Goal: Check status: Check status

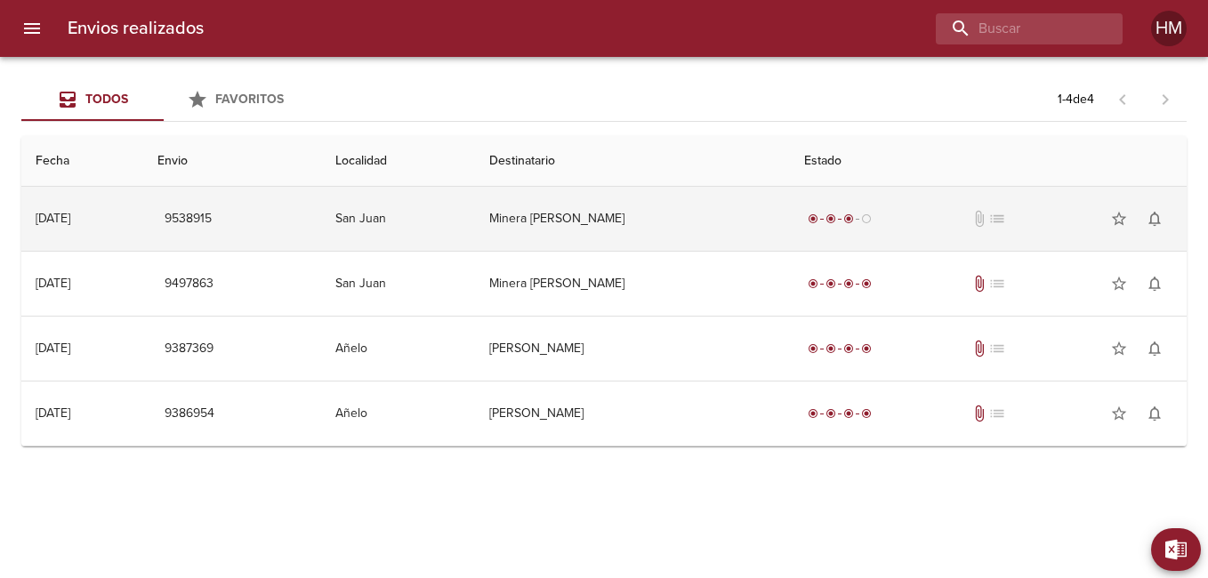
click at [709, 213] on td "Minera [PERSON_NAME]" at bounding box center [632, 219] width 315 height 64
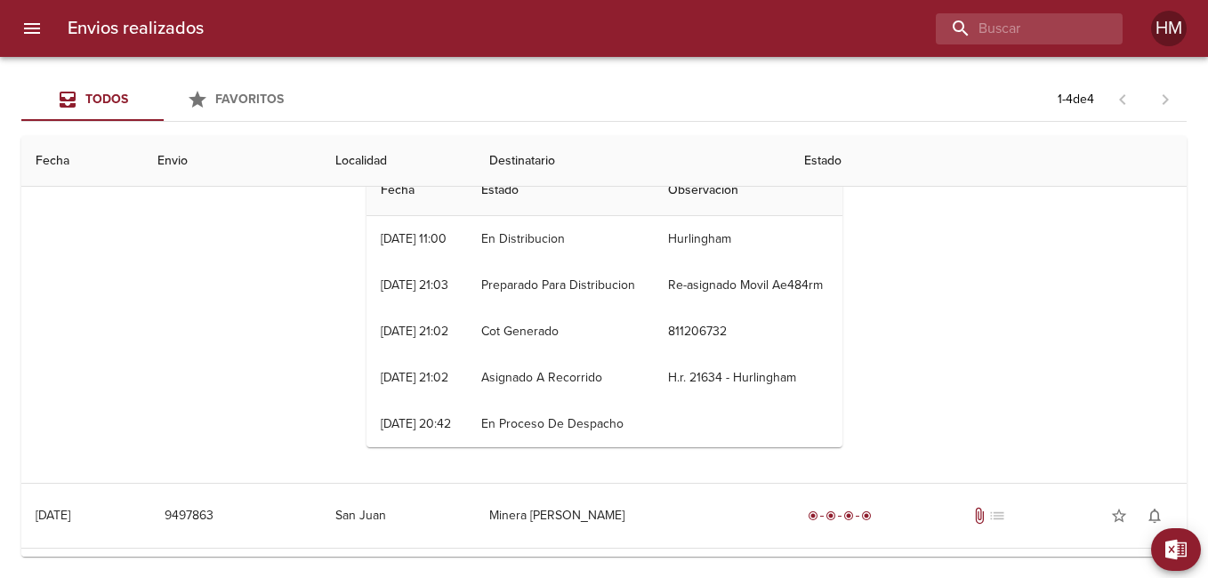
click at [224, 144] on th "Envio" at bounding box center [232, 161] width 178 height 51
click at [224, 161] on th "Envio" at bounding box center [232, 161] width 178 height 51
click at [25, 162] on th "Fecha" at bounding box center [82, 161] width 122 height 51
click at [75, 87] on button "Todos" at bounding box center [92, 99] width 142 height 43
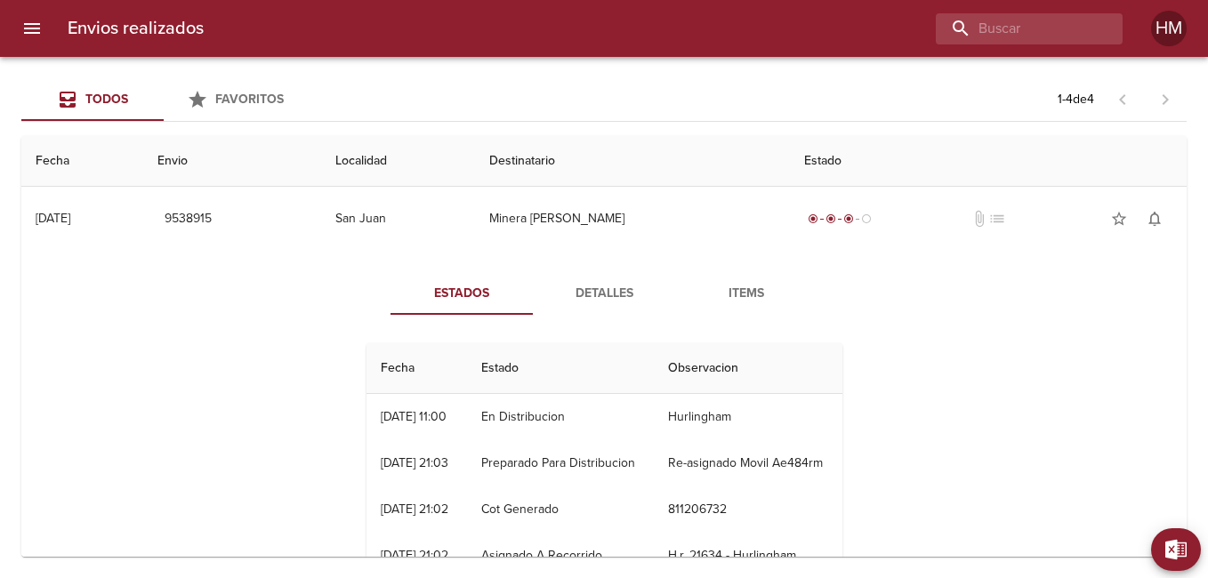
scroll to position [345, 0]
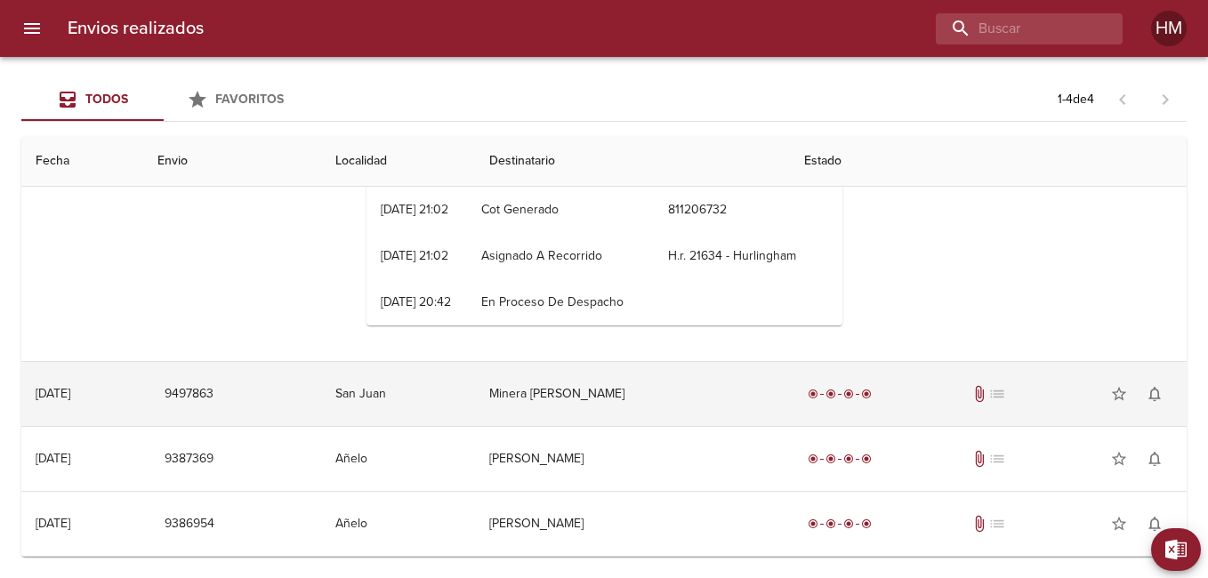
click at [619, 407] on td "Minera [PERSON_NAME]" at bounding box center [632, 394] width 315 height 64
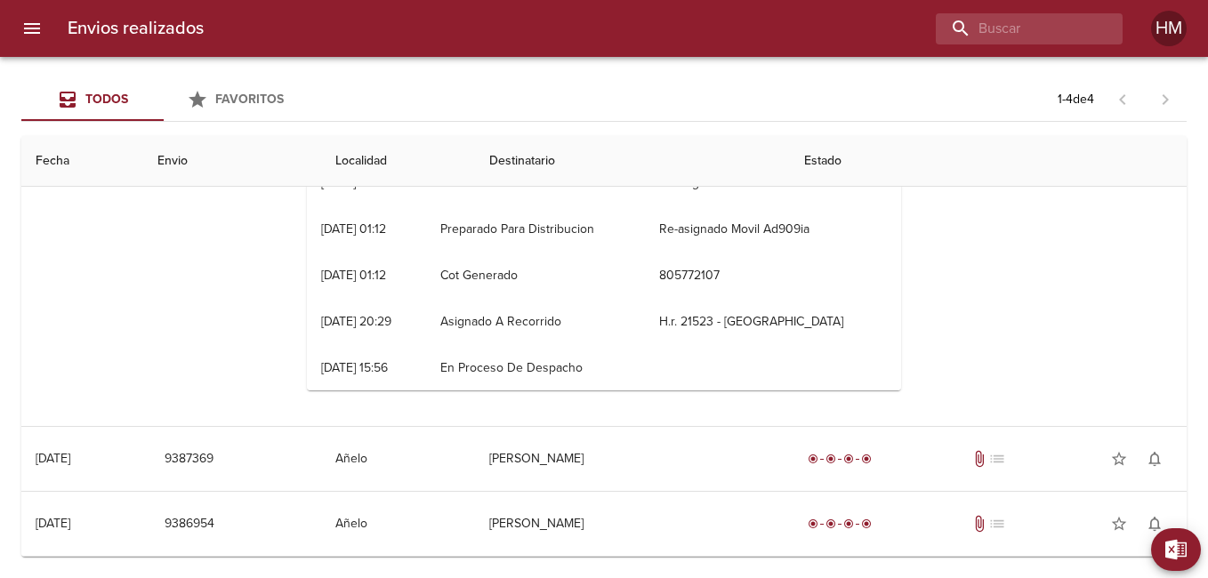
scroll to position [445, 0]
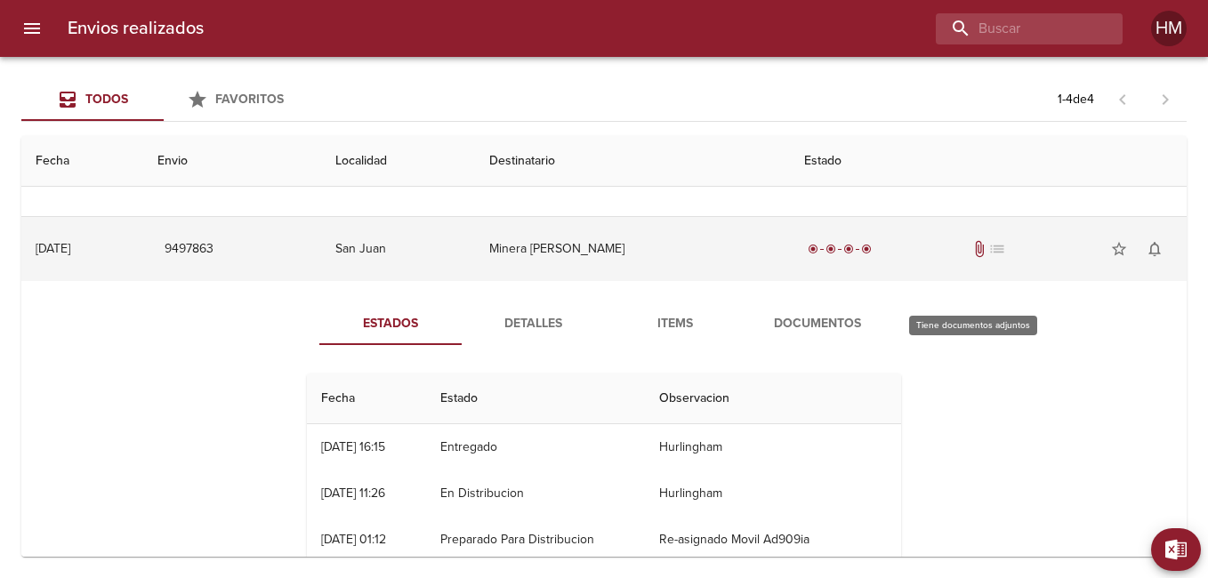
click at [972, 258] on span "attach_file" at bounding box center [979, 249] width 18 height 18
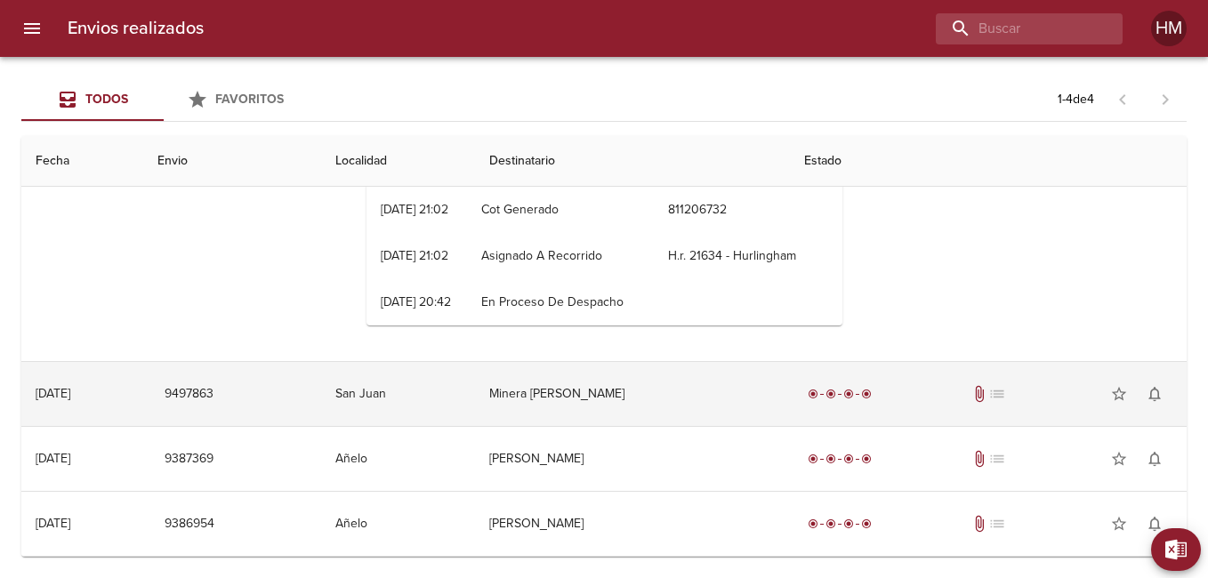
scroll to position [345, 0]
click at [970, 395] on span "attach_file" at bounding box center [979, 394] width 18 height 18
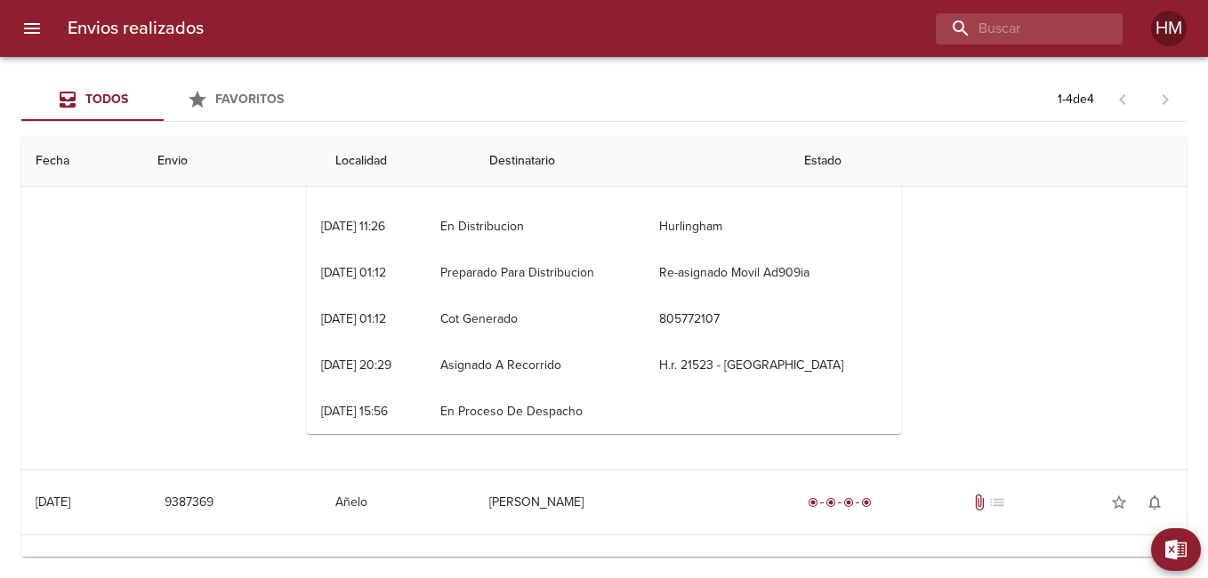
scroll to position [356, 0]
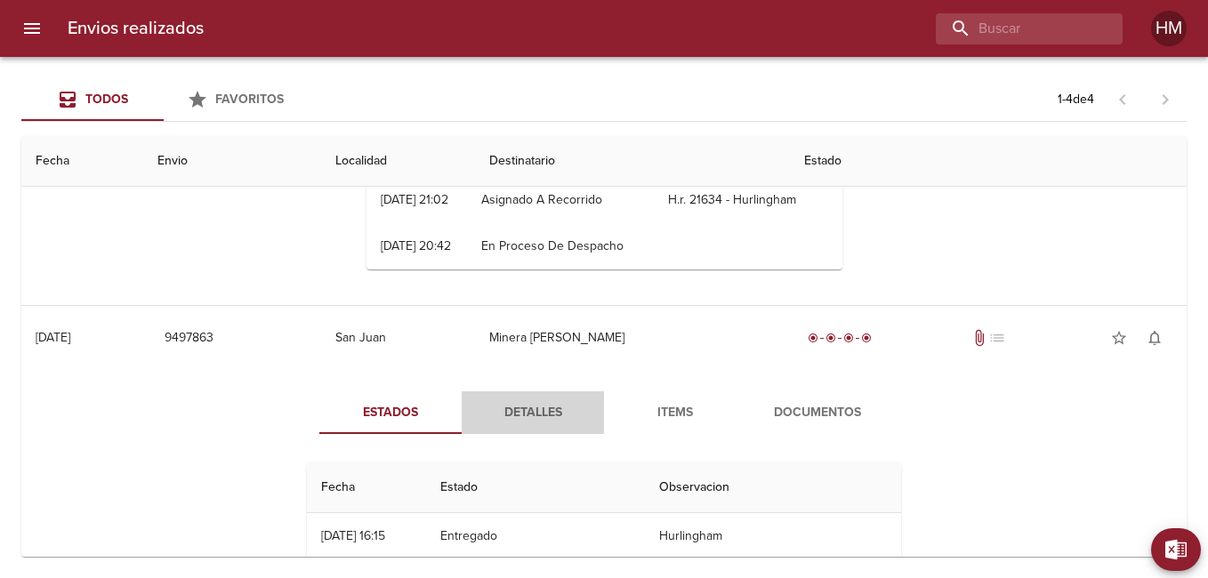
click at [531, 424] on span "Detalles" at bounding box center [532, 413] width 121 height 22
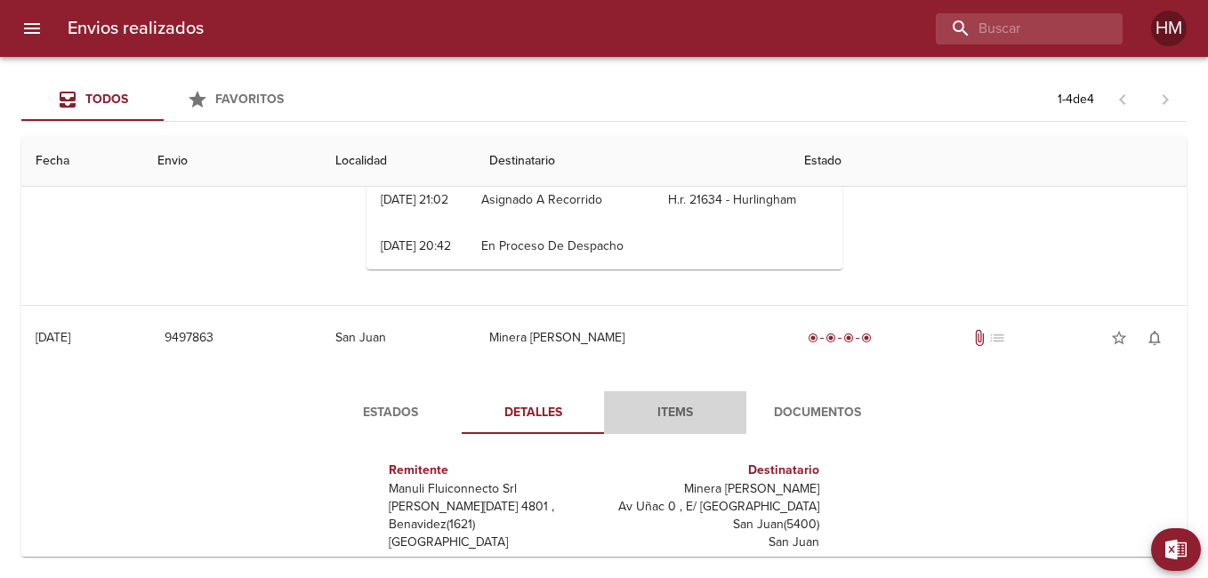
click at [683, 424] on span "Items" at bounding box center [675, 413] width 121 height 22
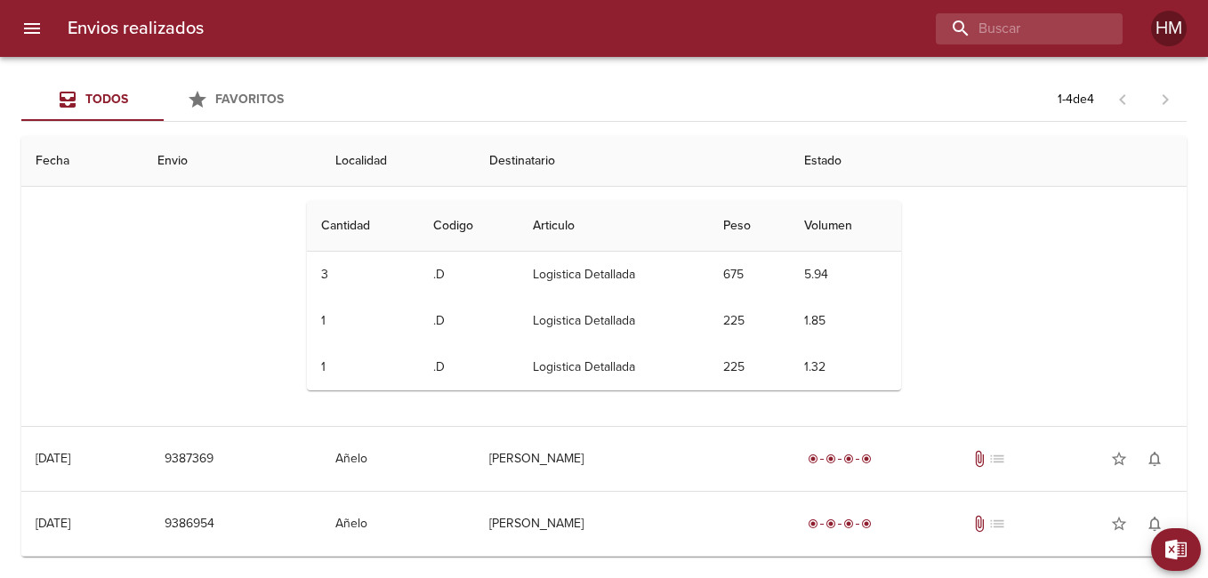
scroll to position [534, 0]
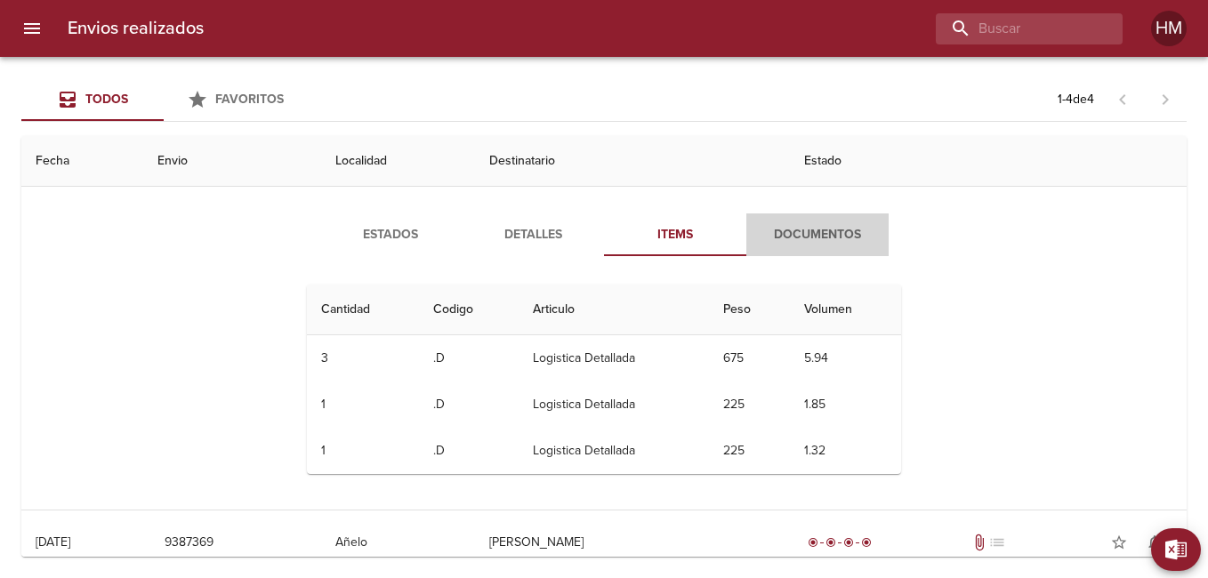
click at [815, 246] on span "Documentos" at bounding box center [817, 235] width 121 height 22
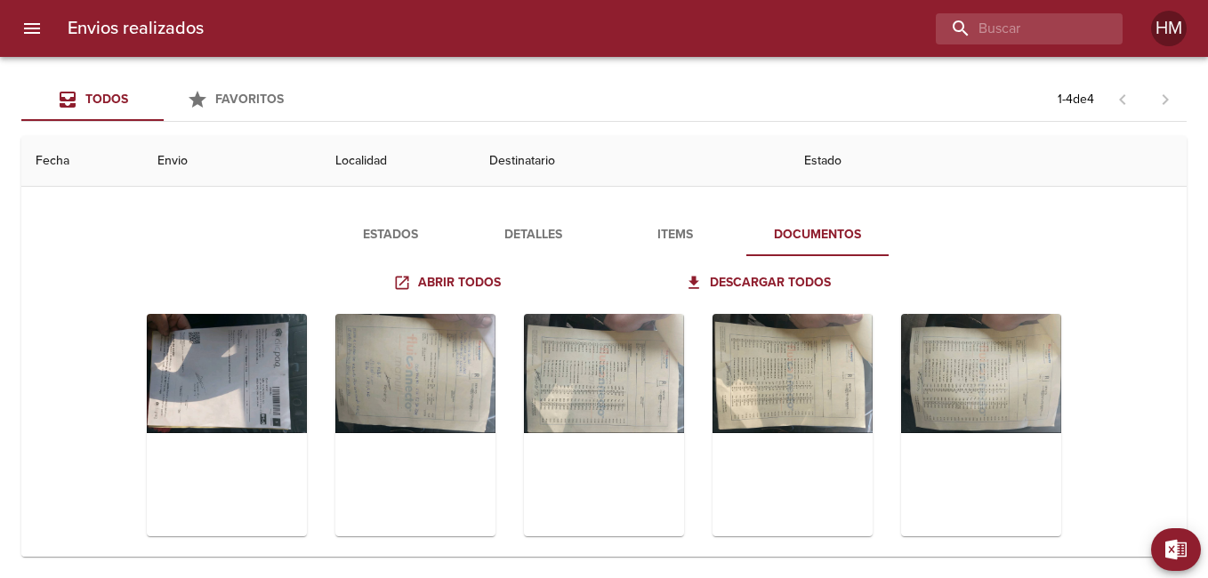
scroll to position [15, 0]
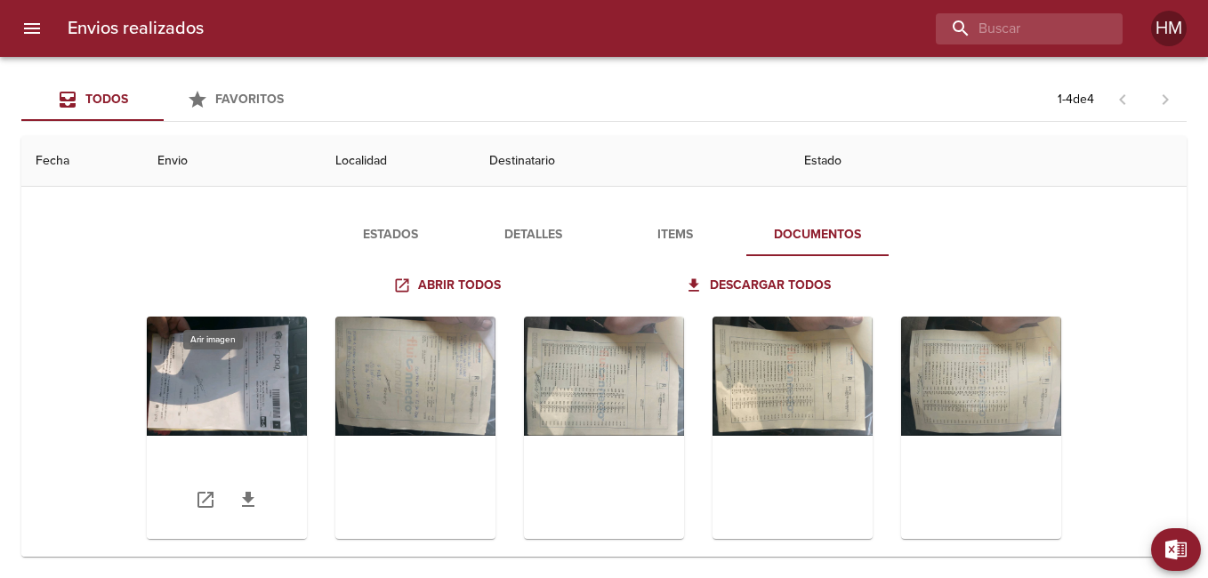
click at [211, 426] on div "Tabla de envíos del cliente" at bounding box center [227, 428] width 160 height 222
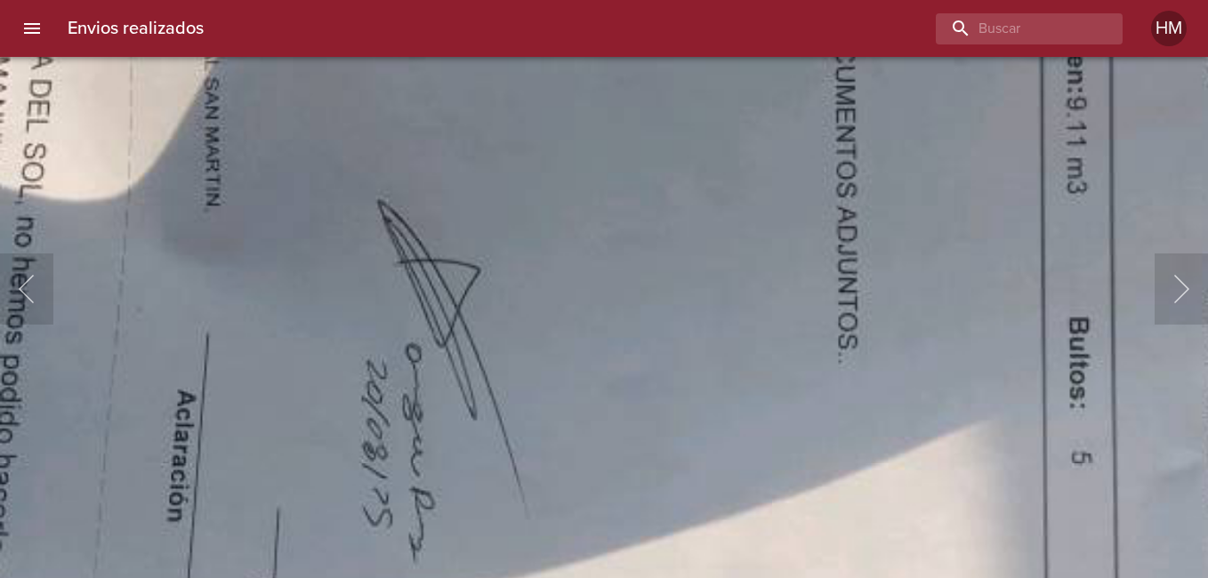
click at [314, 489] on img "Lightbox" at bounding box center [809, 219] width 2177 height 1615
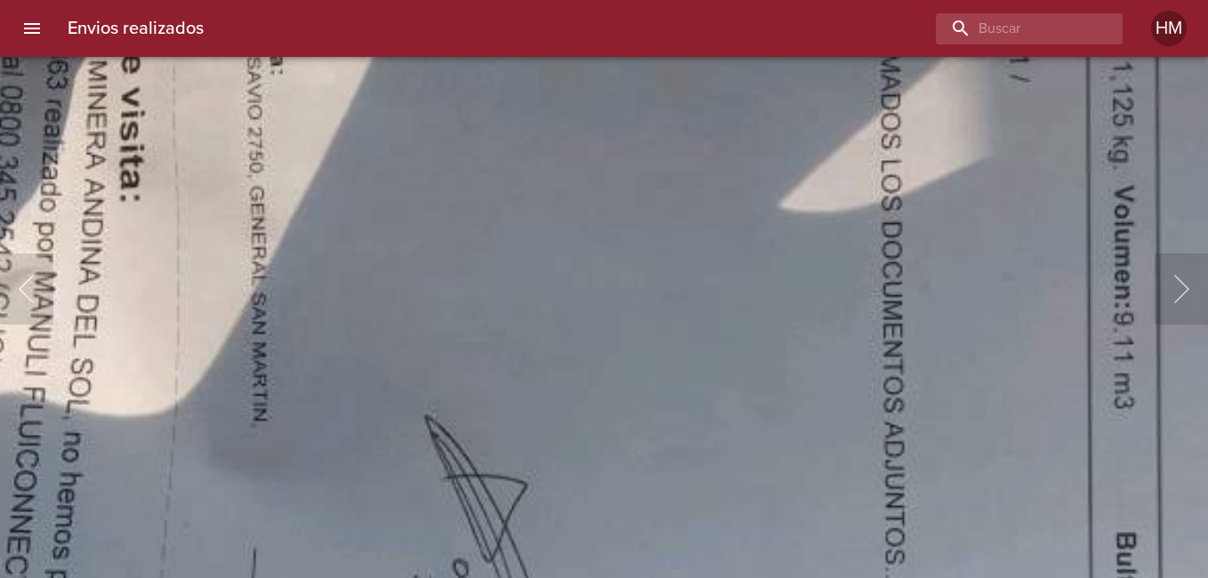
click at [693, 542] on img "Lightbox" at bounding box center [856, 434] width 2177 height 1615
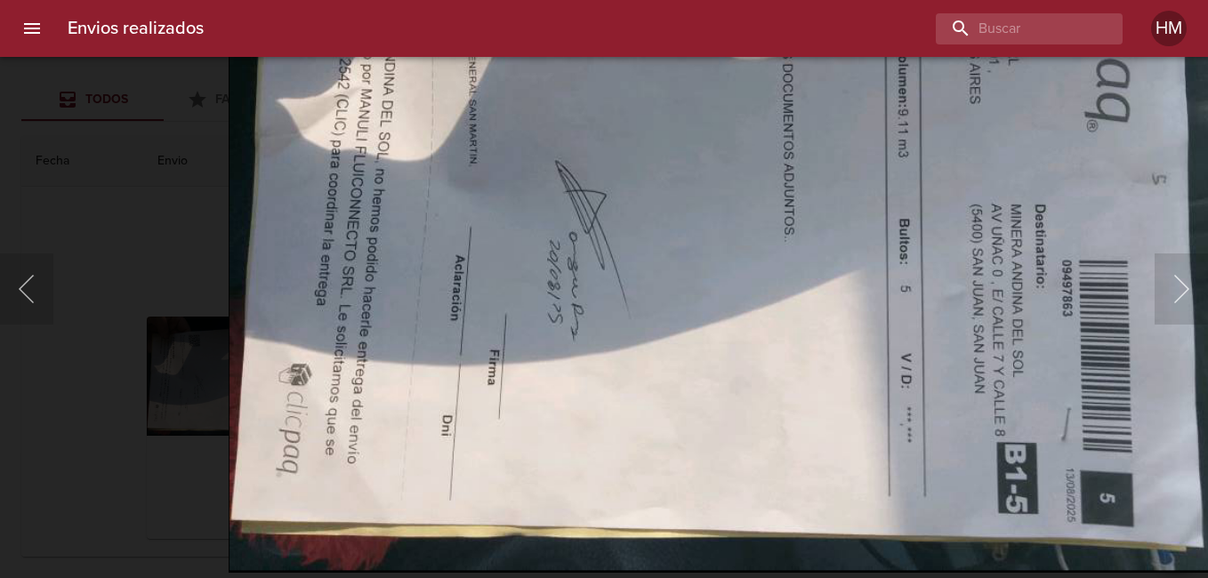
click at [858, 268] on img "Lightbox" at bounding box center [770, 171] width 1083 height 804
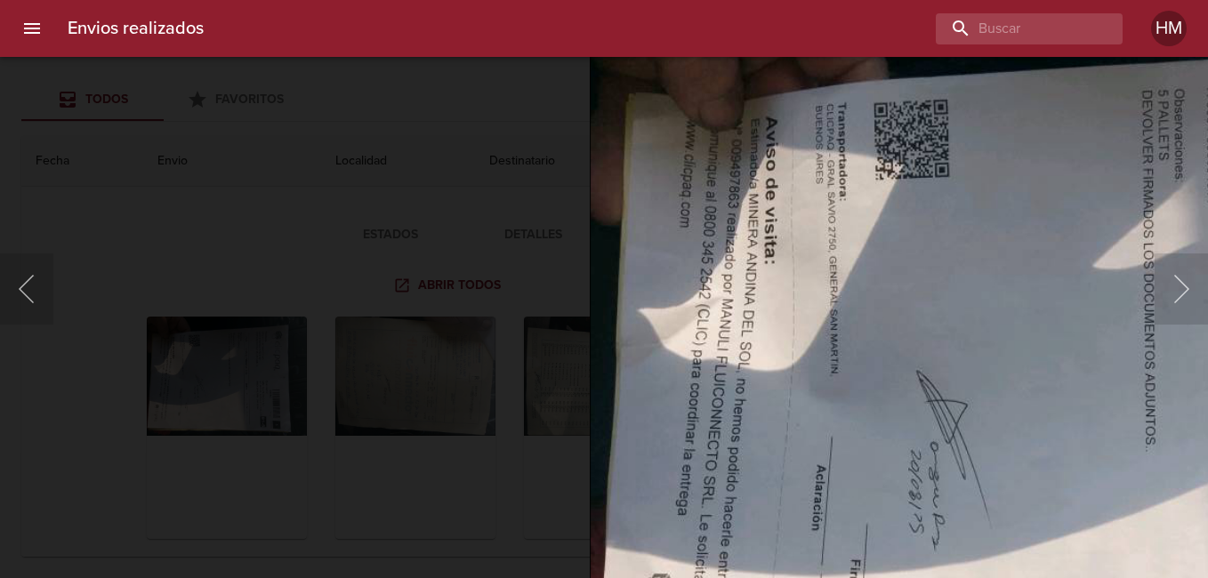
click at [954, 463] on img "Lightbox" at bounding box center [1131, 381] width 1083 height 804
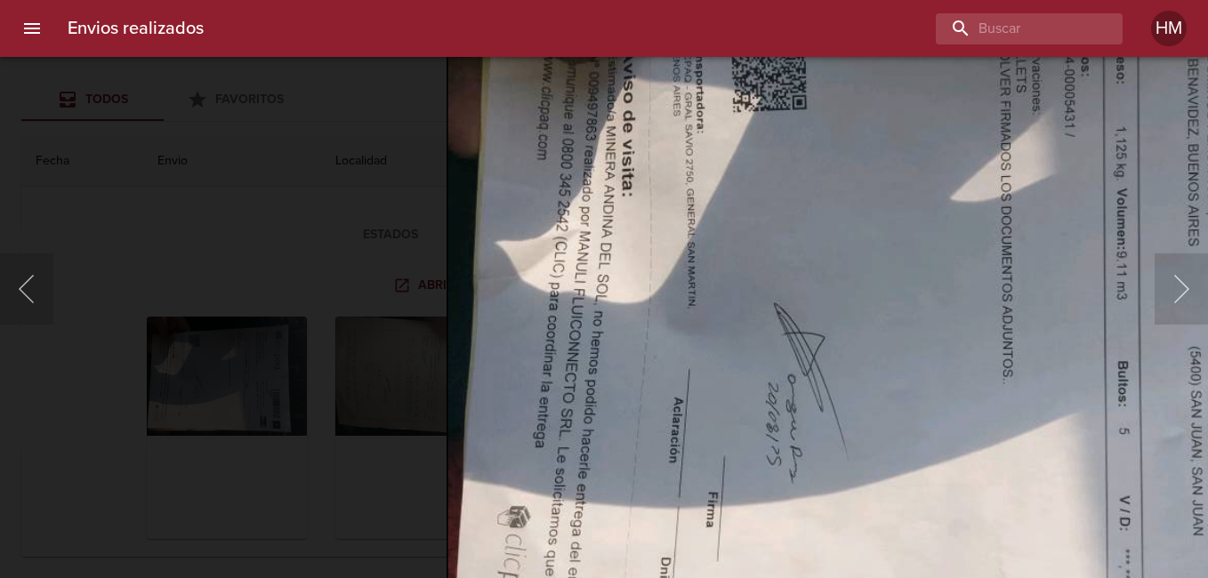
click at [779, 351] on img "Lightbox" at bounding box center [987, 313] width 1083 height 804
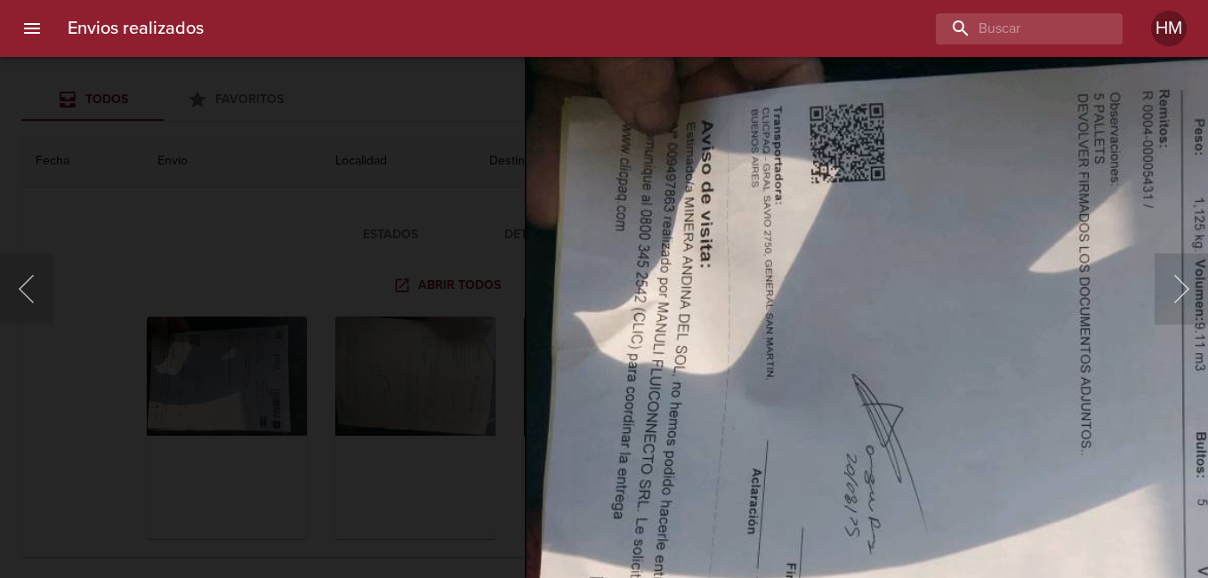
click at [903, 517] on img "Lightbox" at bounding box center [1066, 384] width 1083 height 804
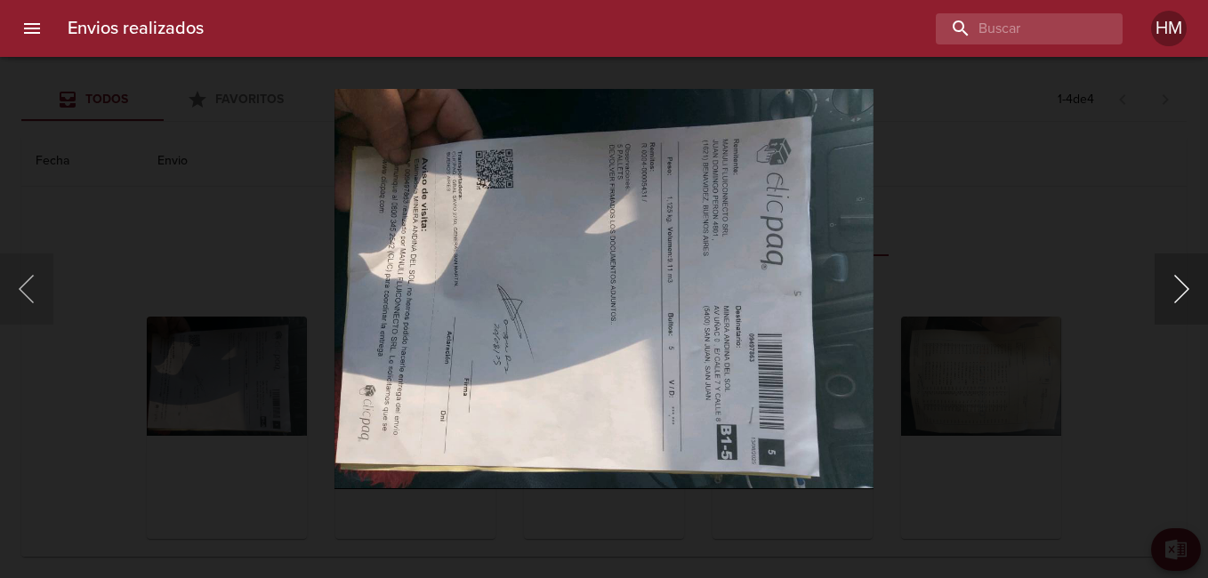
click at [1172, 277] on button "Siguiente" at bounding box center [1180, 288] width 53 height 71
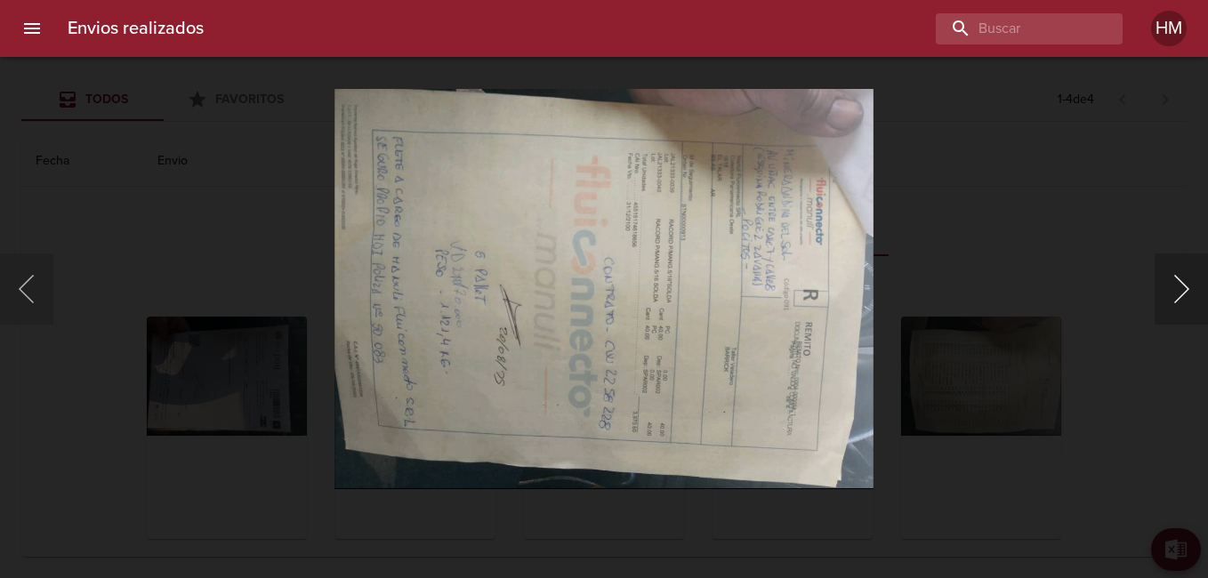
click at [1172, 277] on button "Siguiente" at bounding box center [1180, 288] width 53 height 71
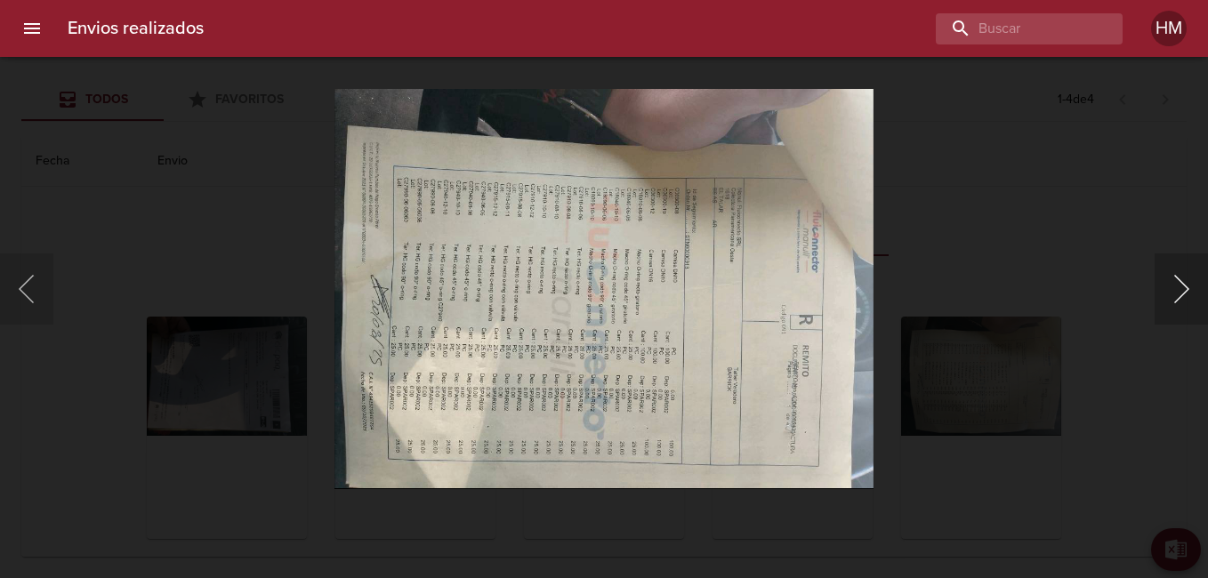
click at [1172, 277] on button "Siguiente" at bounding box center [1180, 288] width 53 height 71
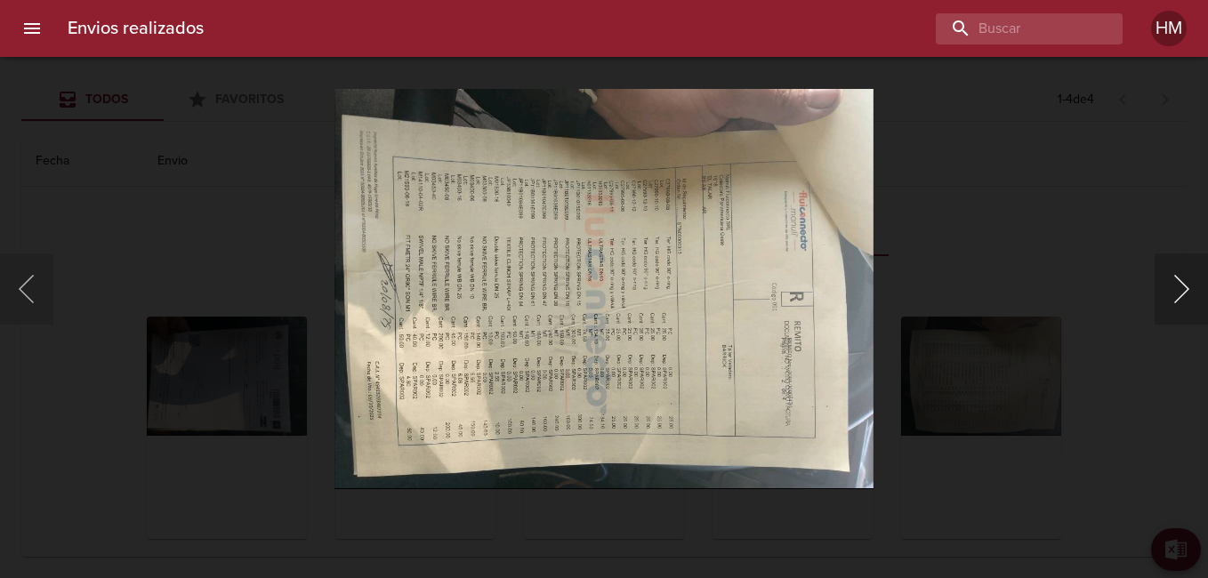
click at [1172, 277] on button "Siguiente" at bounding box center [1180, 288] width 53 height 71
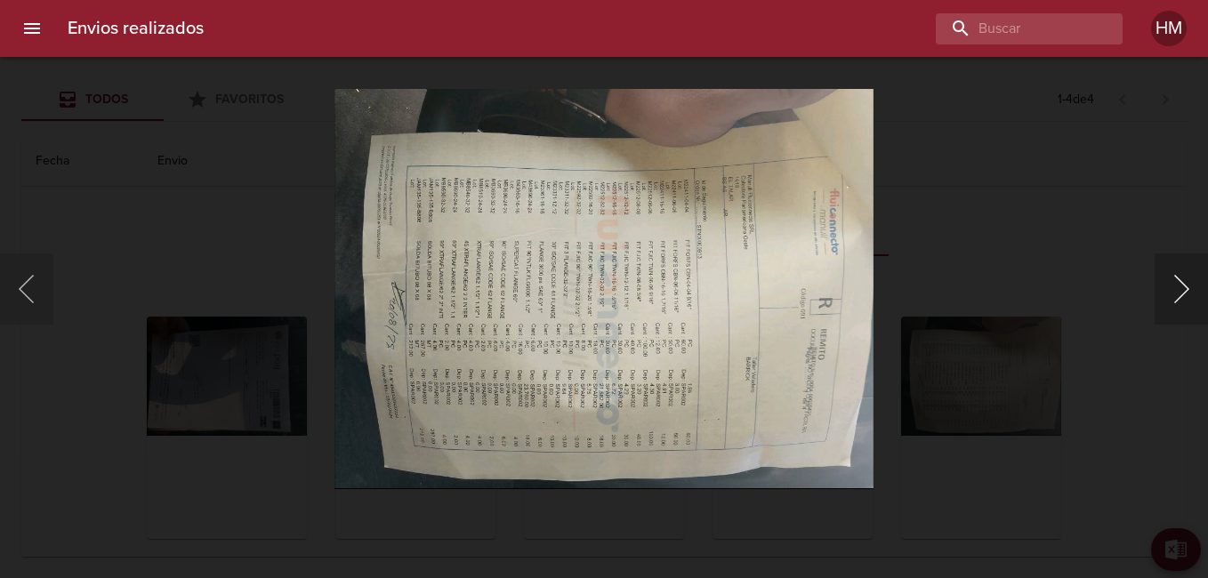
click at [1172, 277] on button "Siguiente" at bounding box center [1180, 288] width 53 height 71
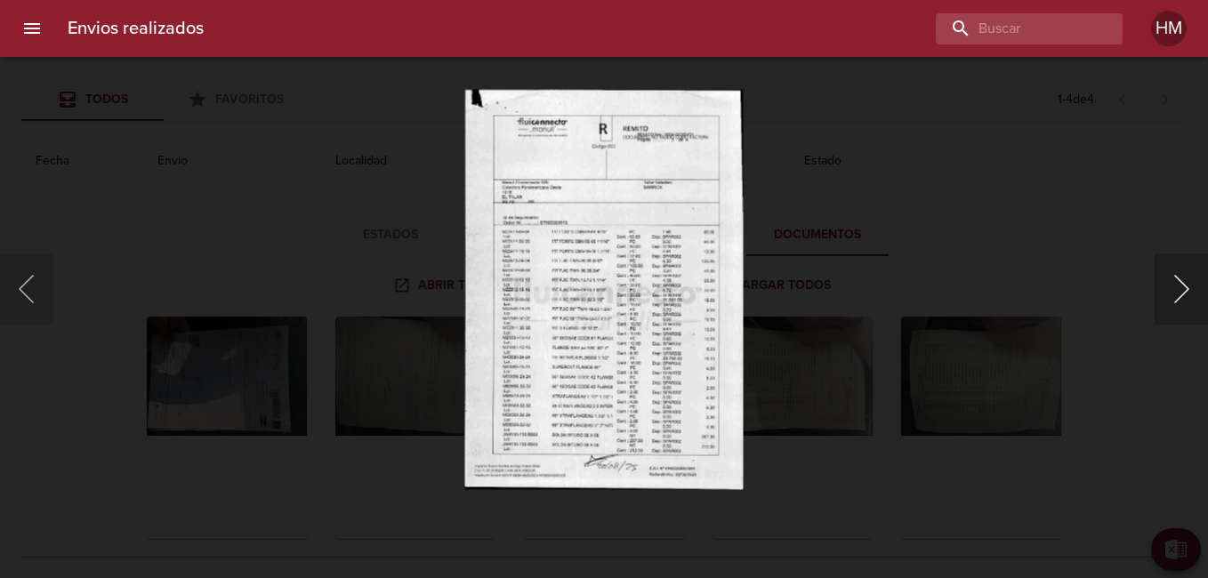
click at [1172, 277] on button "Siguiente" at bounding box center [1180, 288] width 53 height 71
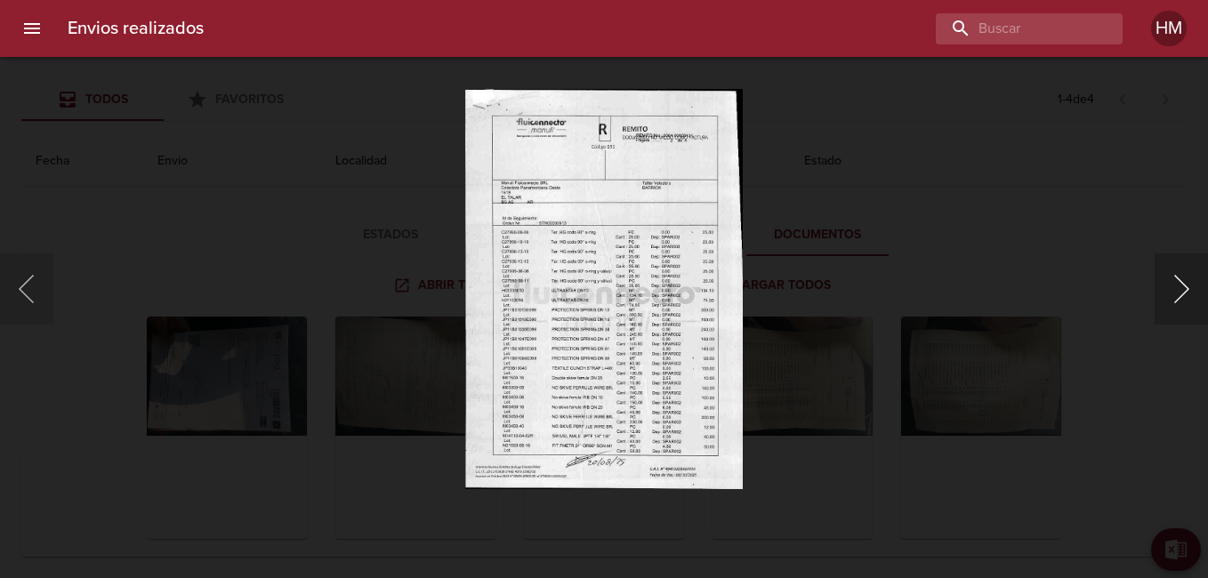
click at [1172, 277] on button "Siguiente" at bounding box center [1180, 288] width 53 height 71
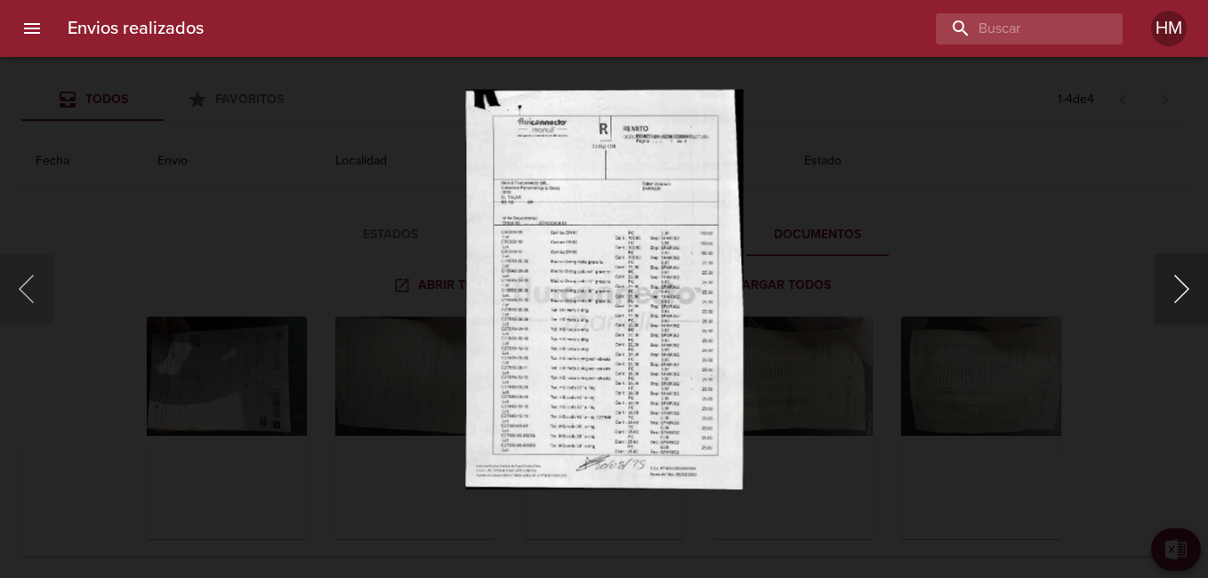
click at [1172, 277] on button "Siguiente" at bounding box center [1180, 288] width 53 height 71
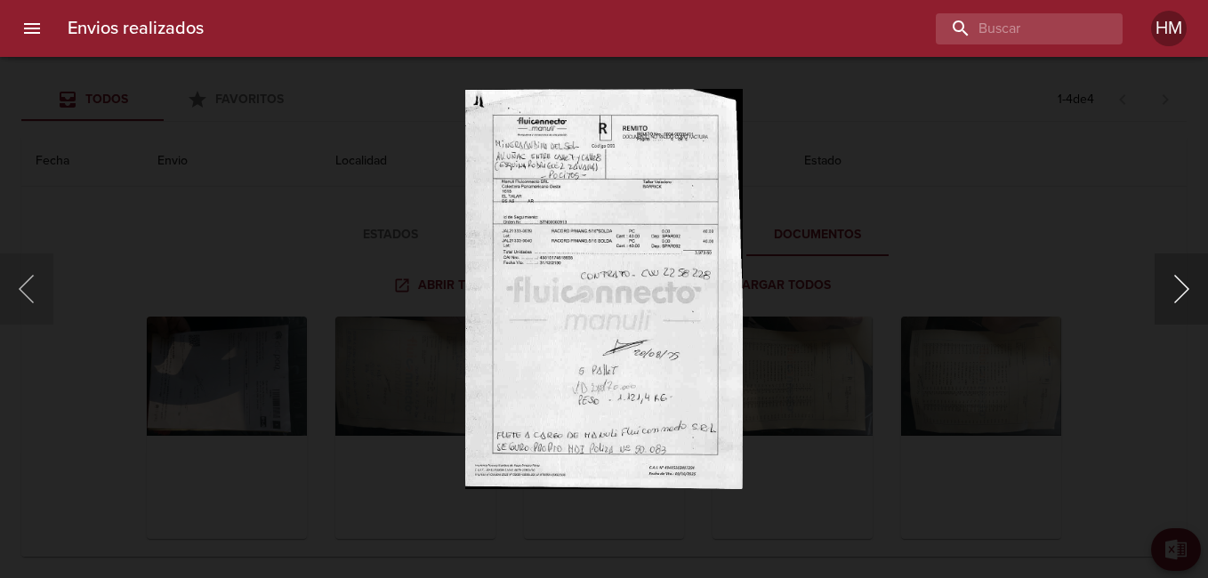
click at [1172, 277] on button "Siguiente" at bounding box center [1180, 288] width 53 height 71
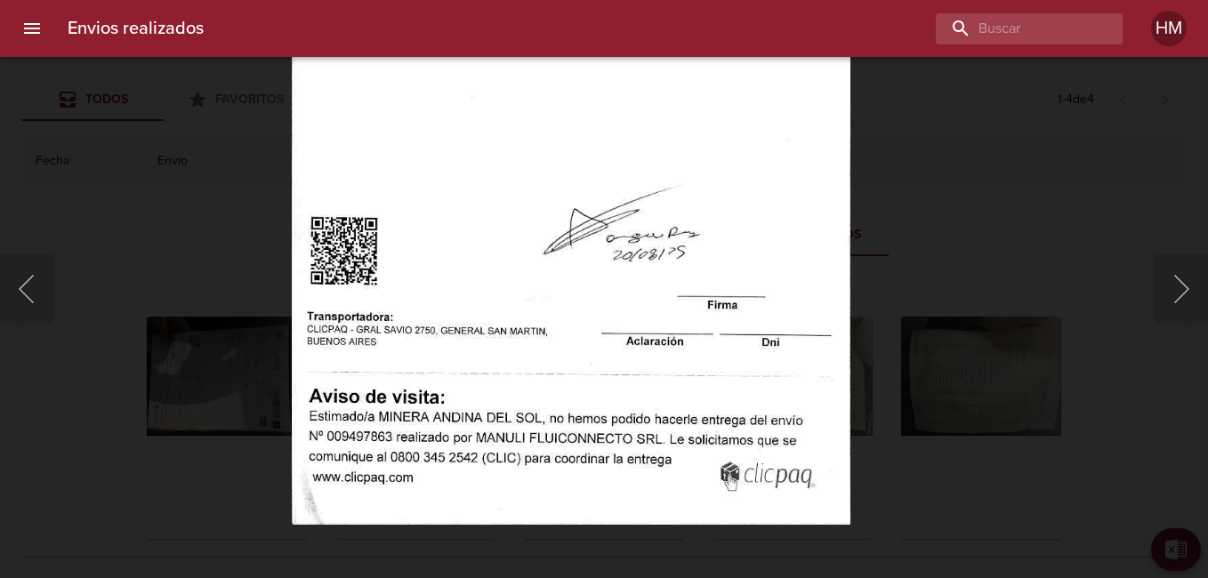
click at [634, 333] on img "Lightbox" at bounding box center [570, 123] width 559 height 804
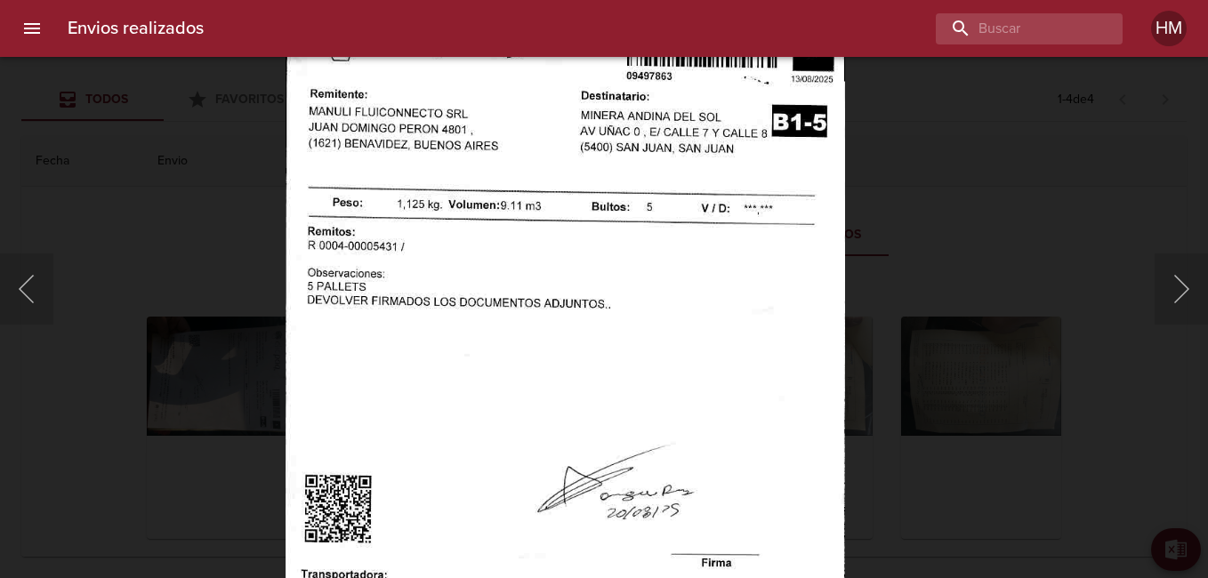
click at [577, 406] on img "Lightbox" at bounding box center [564, 381] width 559 height 804
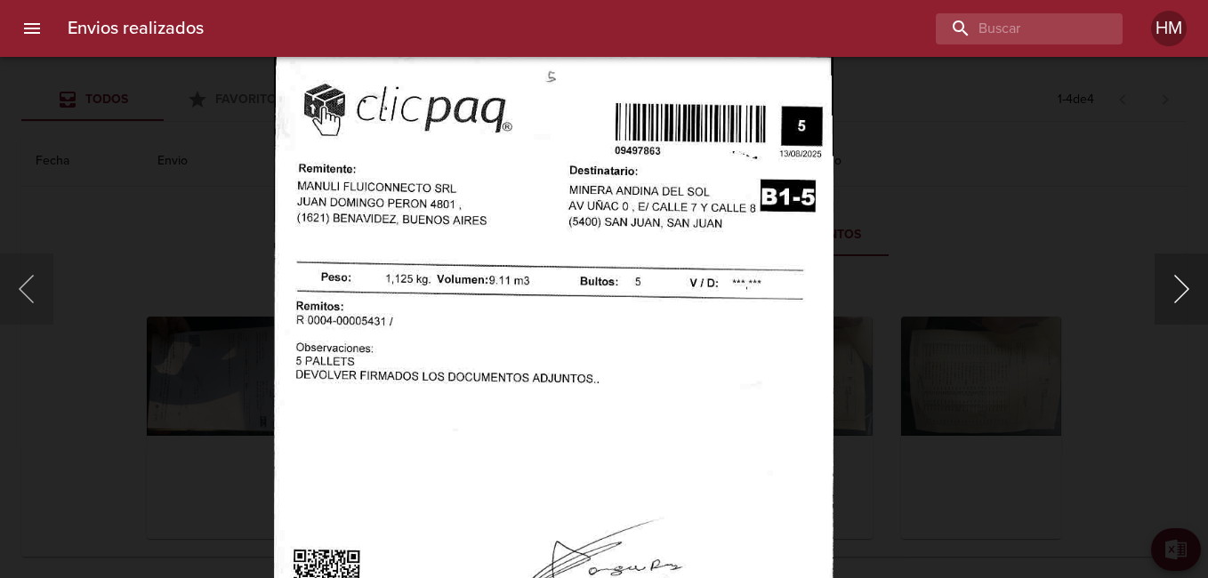
click at [1191, 291] on button "Siguiente" at bounding box center [1180, 288] width 53 height 71
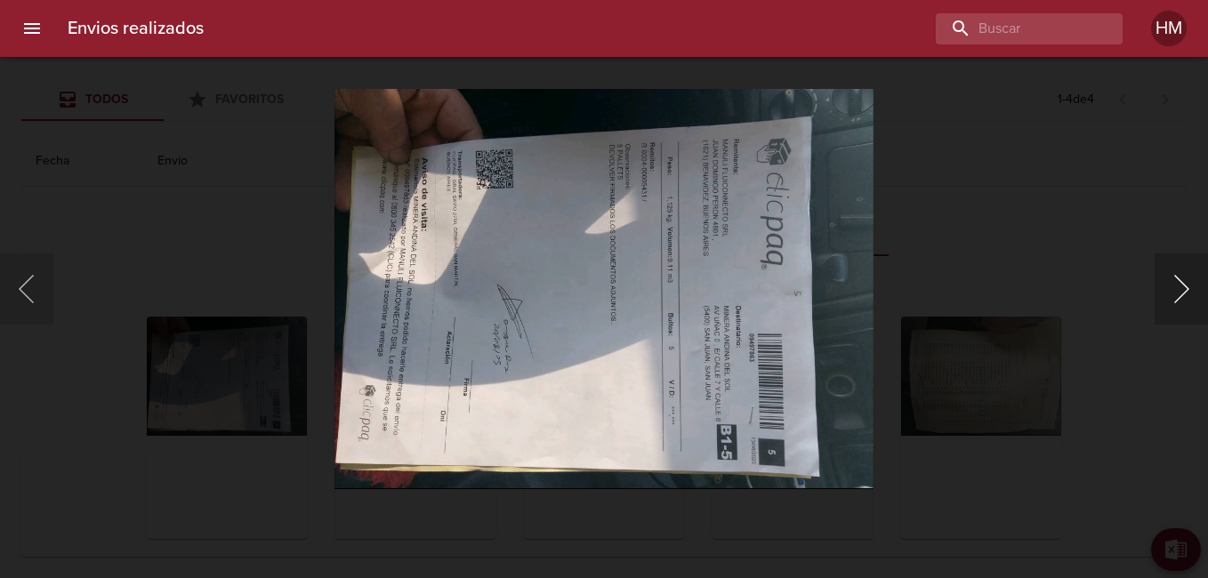
click at [1191, 291] on button "Siguiente" at bounding box center [1180, 288] width 53 height 71
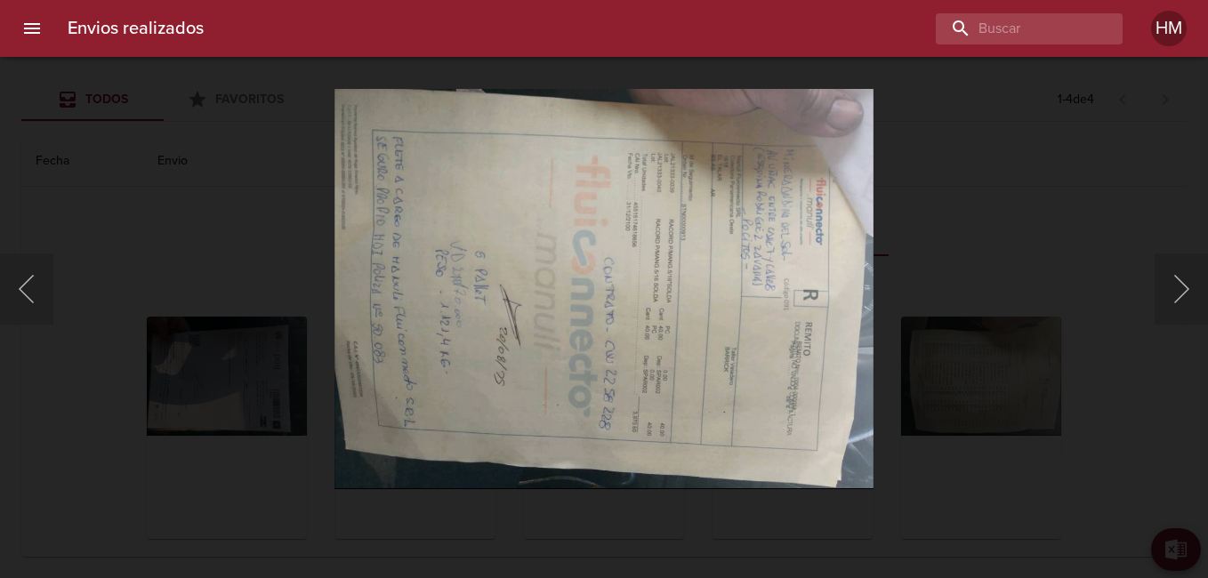
drag, startPoint x: 81, startPoint y: 53, endPoint x: 100, endPoint y: 33, distance: 27.7
click at [82, 52] on div "Envios realizados HM" at bounding box center [604, 28] width 1208 height 57
click at [100, 33] on h6 "Envios realizados" at bounding box center [136, 28] width 136 height 28
click at [28, 36] on icon "menu" at bounding box center [31, 28] width 21 height 21
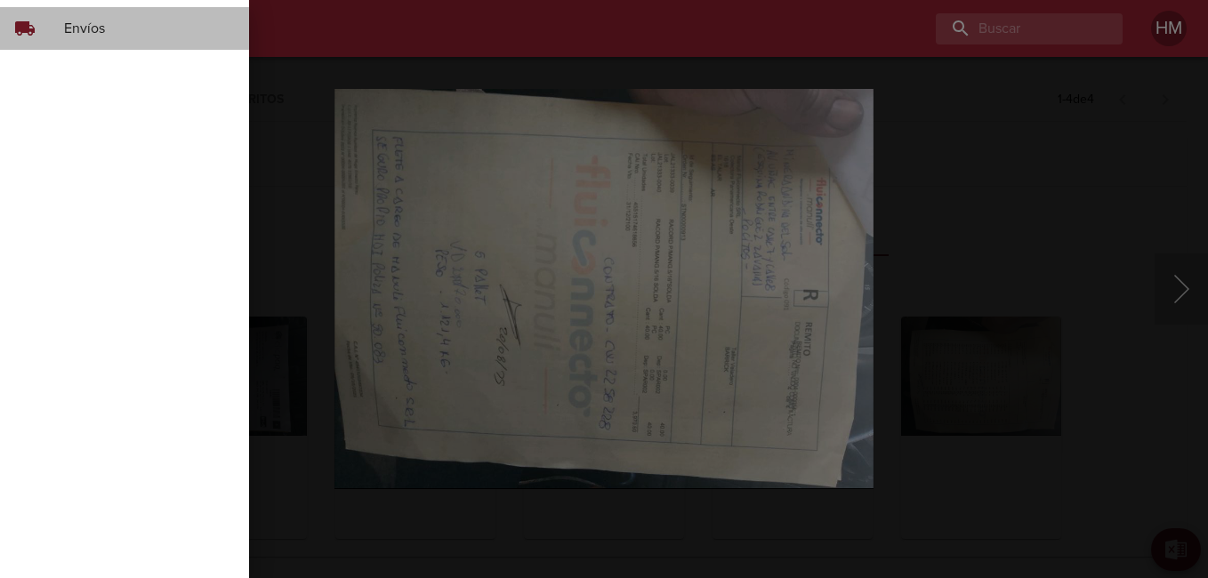
click at [68, 27] on span "Envíos" at bounding box center [149, 28] width 171 height 21
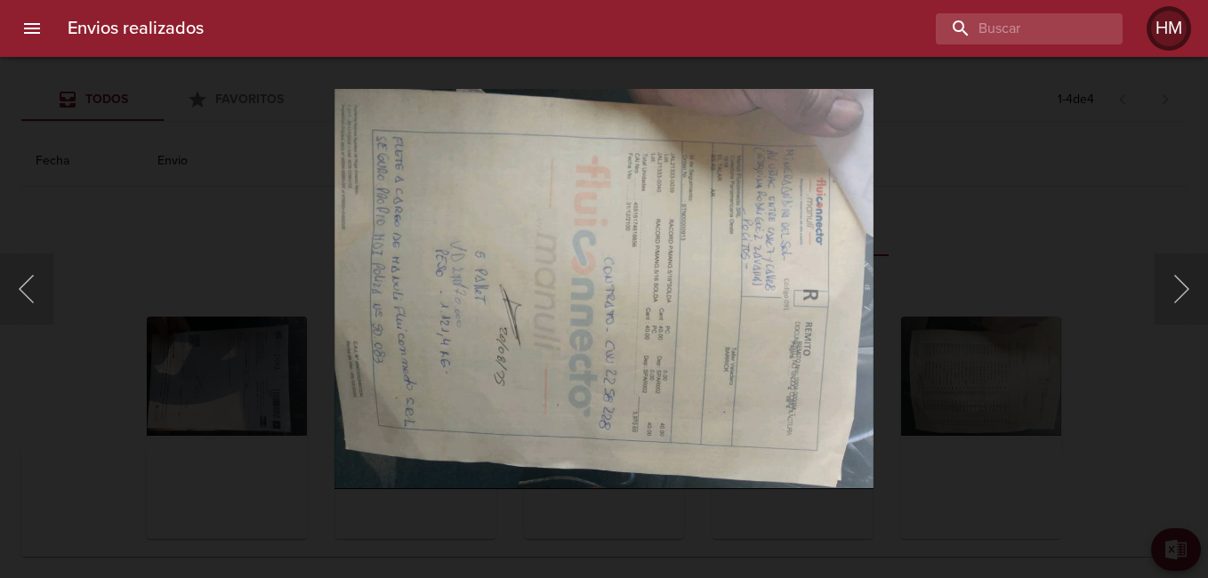
click at [1177, 33] on div "HM" at bounding box center [1169, 29] width 36 height 36
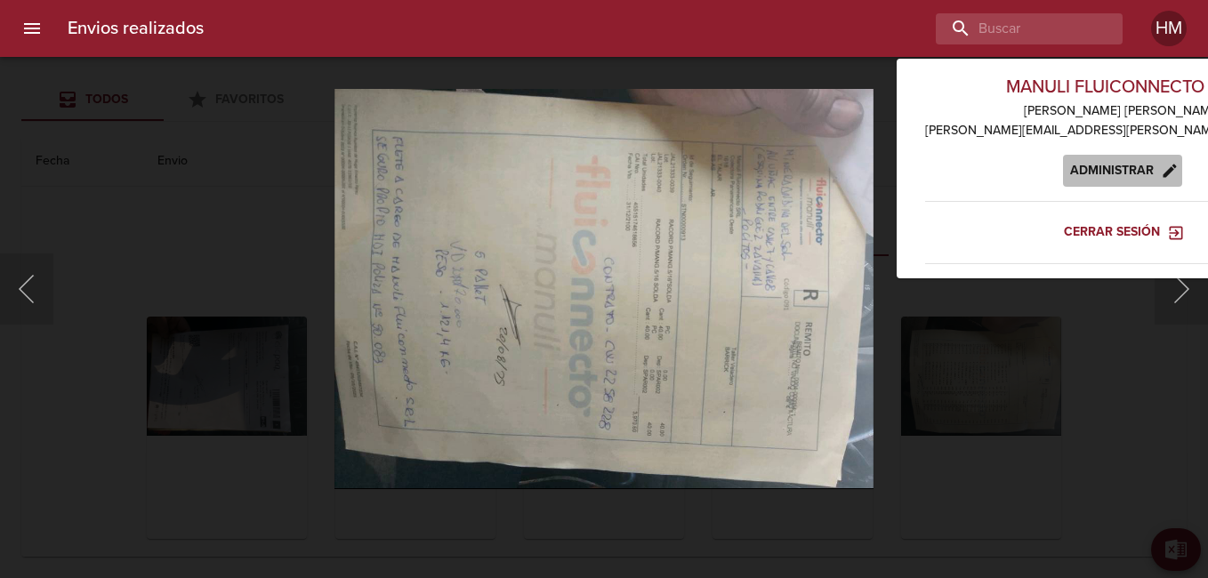
click at [1070, 167] on span "Administrar" at bounding box center [1122, 171] width 105 height 22
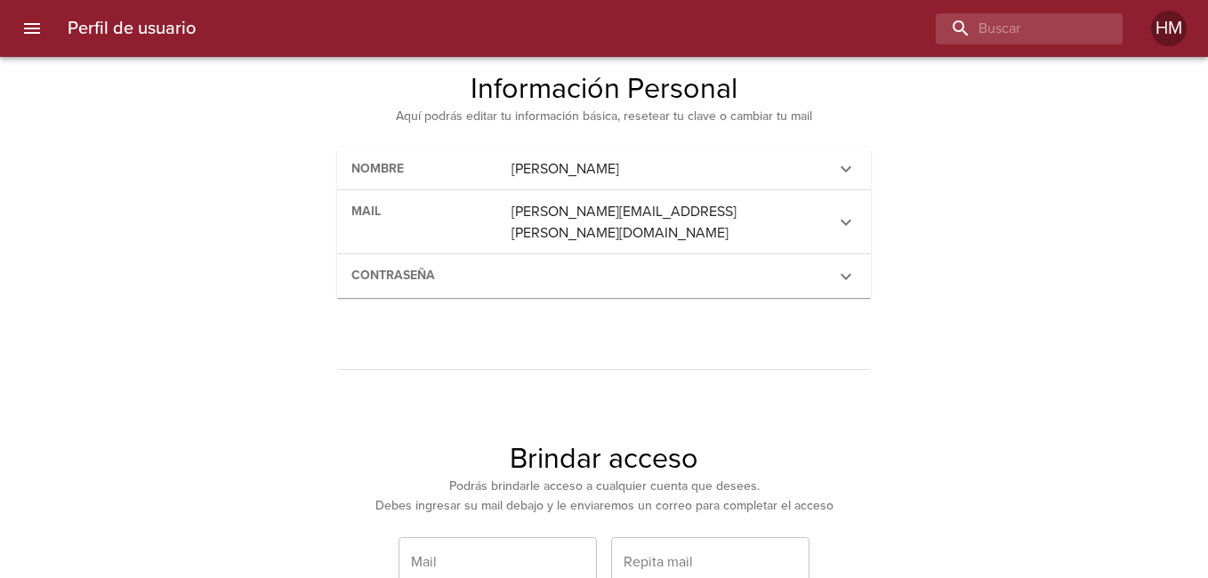
click at [117, 28] on h6 "Perfil de usuario" at bounding box center [132, 28] width 128 height 28
click at [58, 30] on div "Perfil de usuario HM" at bounding box center [604, 28] width 1208 height 57
click at [37, 24] on icon "menu" at bounding box center [32, 28] width 16 height 11
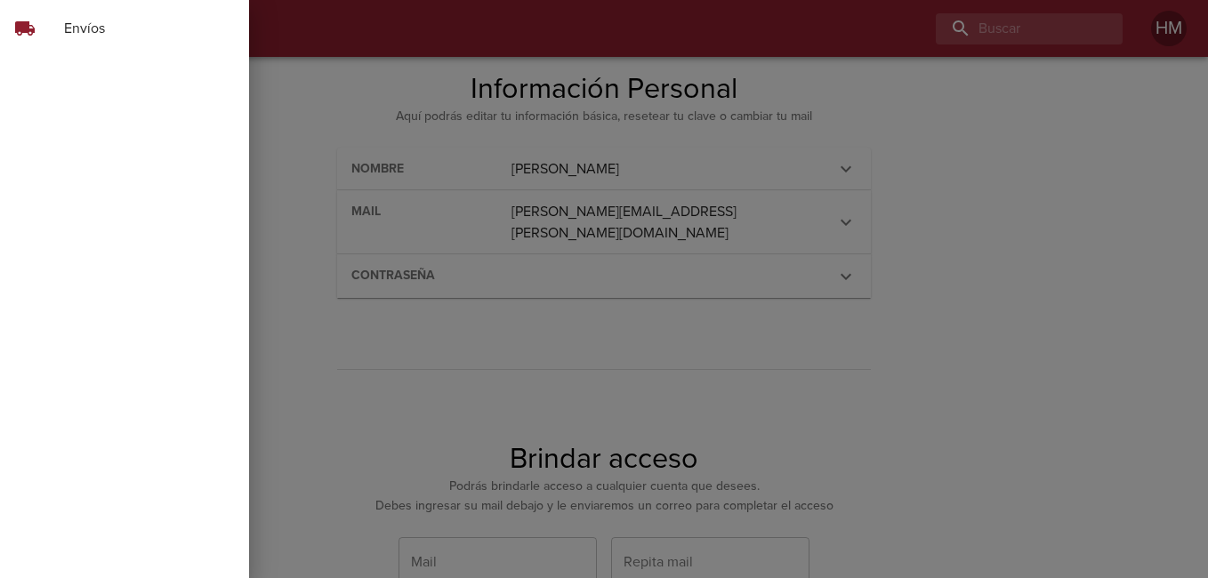
click at [76, 27] on span "Envíos" at bounding box center [149, 28] width 171 height 21
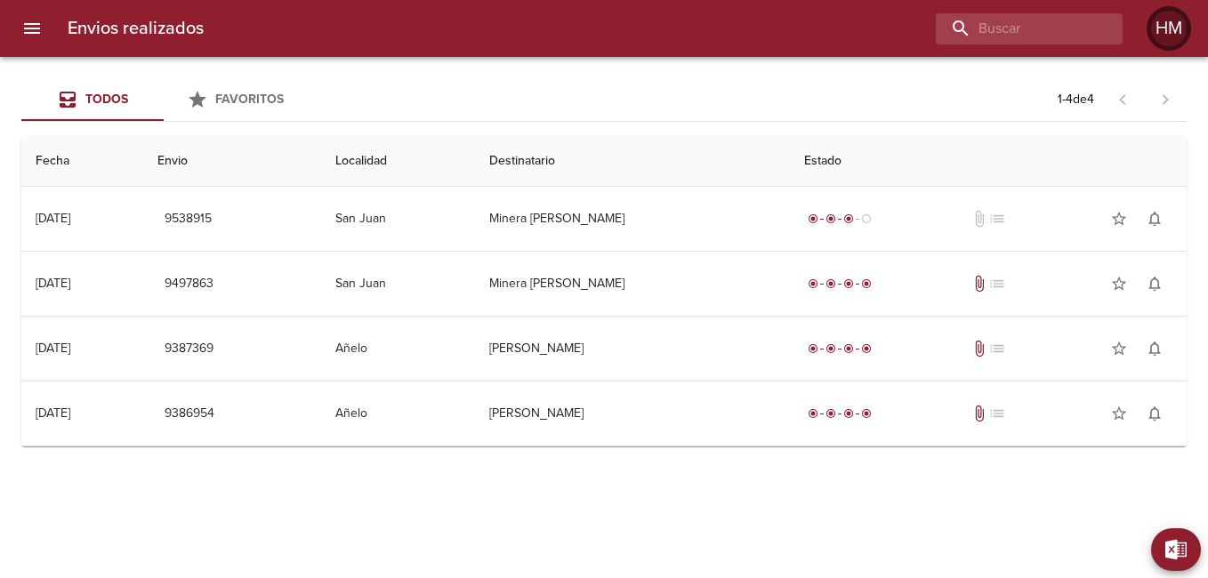
click at [1172, 39] on div "HM" at bounding box center [1169, 29] width 36 height 36
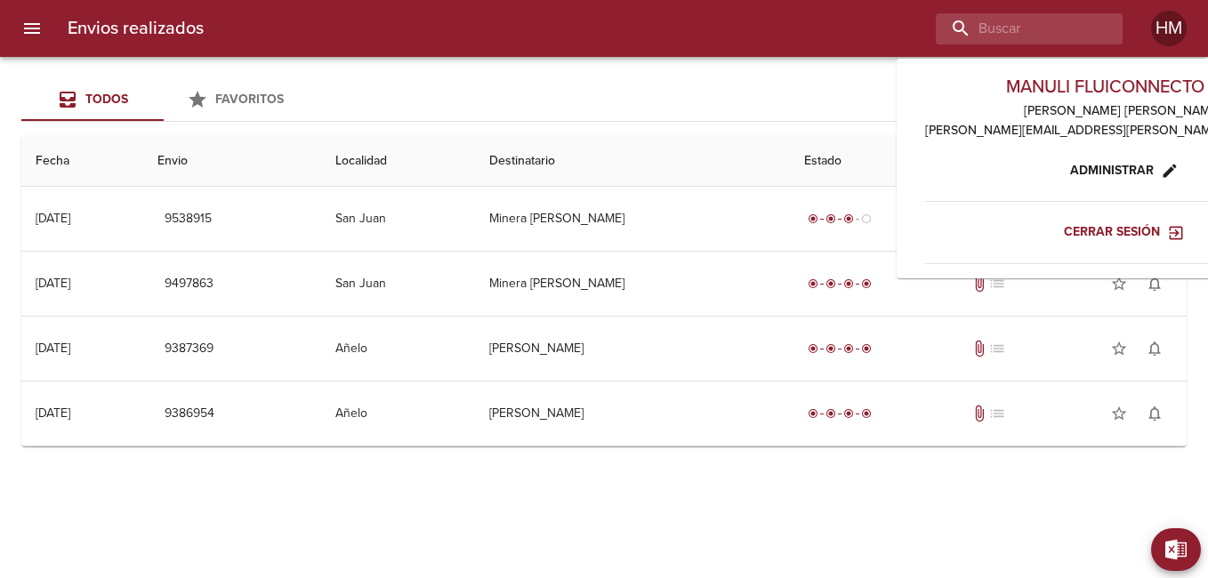
click at [1074, 99] on h6 "MANULI FLUICONNECTO SRL" at bounding box center [1122, 87] width 395 height 28
click at [1066, 84] on h6 "MANULI FLUICONNECTO SRL" at bounding box center [1122, 87] width 395 height 28
click at [428, 494] on div "Todos Favoritos 1 - 4 de 4 Fecha Envio Localidad Destinatario Estado 27/08 [DAT…" at bounding box center [604, 317] width 1208 height 521
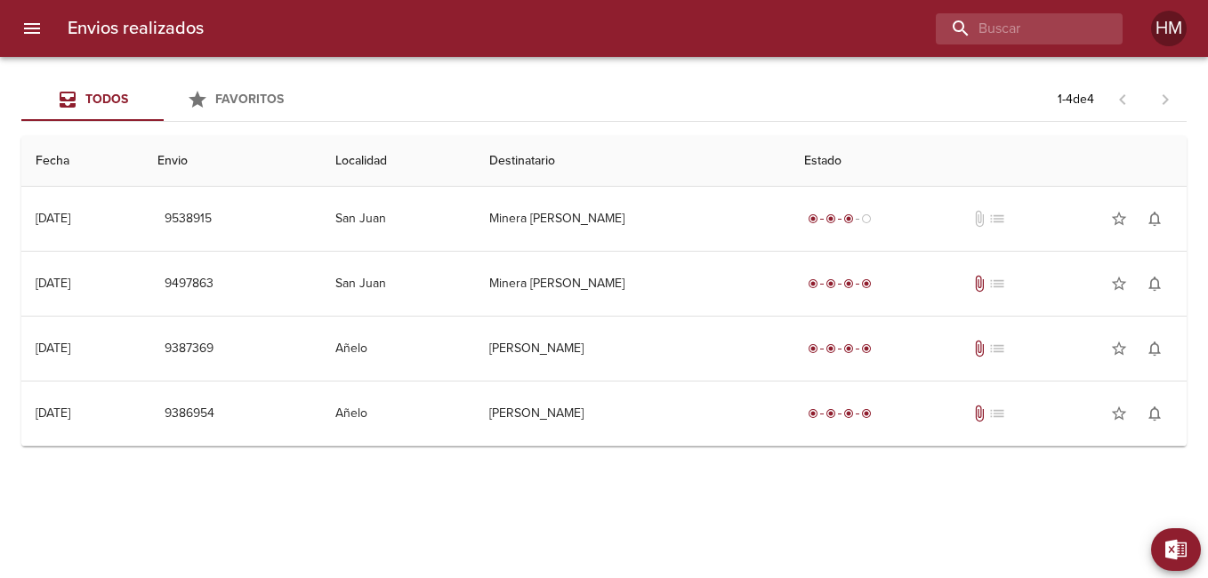
click at [588, 492] on div "Todos Favoritos 1 - 4 de 4 Fecha Envio Localidad Destinatario Estado 27/08 [DAT…" at bounding box center [604, 317] width 1208 height 521
